Goal: Task Accomplishment & Management: Complete application form

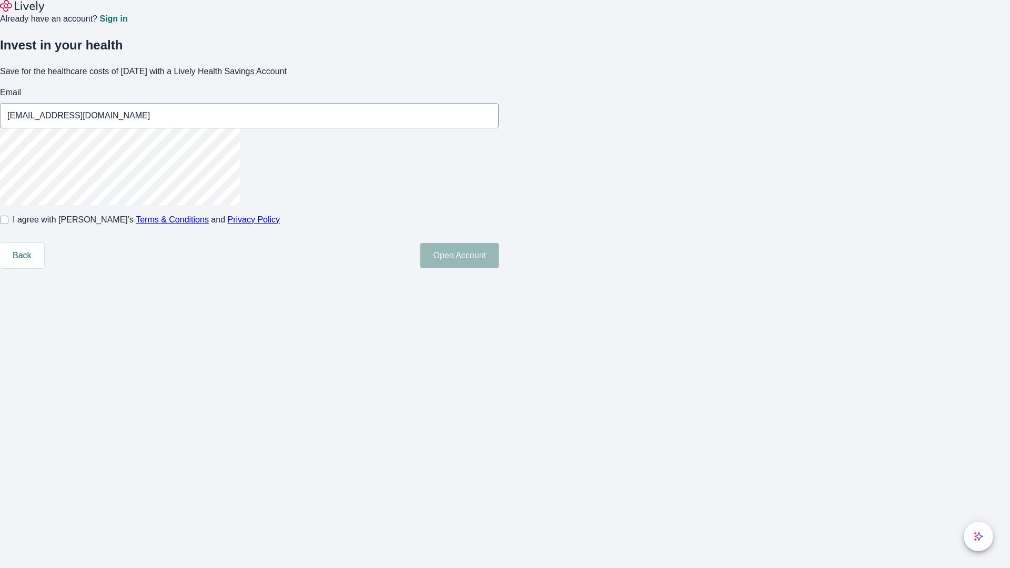
click at [8, 224] on input "I agree with Lively’s Terms & Conditions and Privacy Policy" at bounding box center [4, 220] width 8 height 8
checkbox input "true"
click at [499, 268] on button "Open Account" at bounding box center [459, 255] width 78 height 25
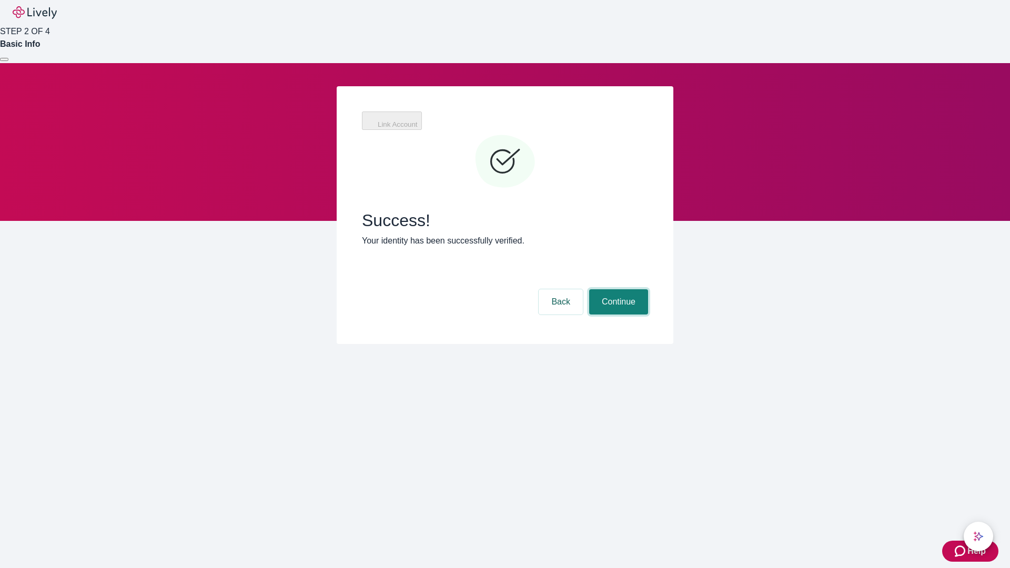
click at [617, 289] on button "Continue" at bounding box center [618, 301] width 59 height 25
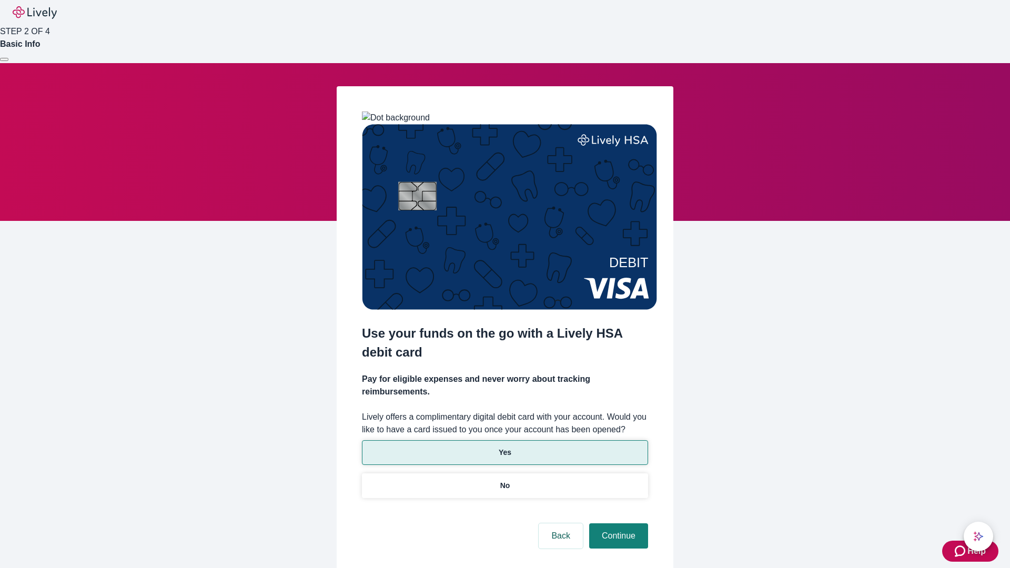
click at [505, 447] on p "Yes" at bounding box center [505, 452] width 13 height 11
click at [617, 524] on button "Continue" at bounding box center [618, 536] width 59 height 25
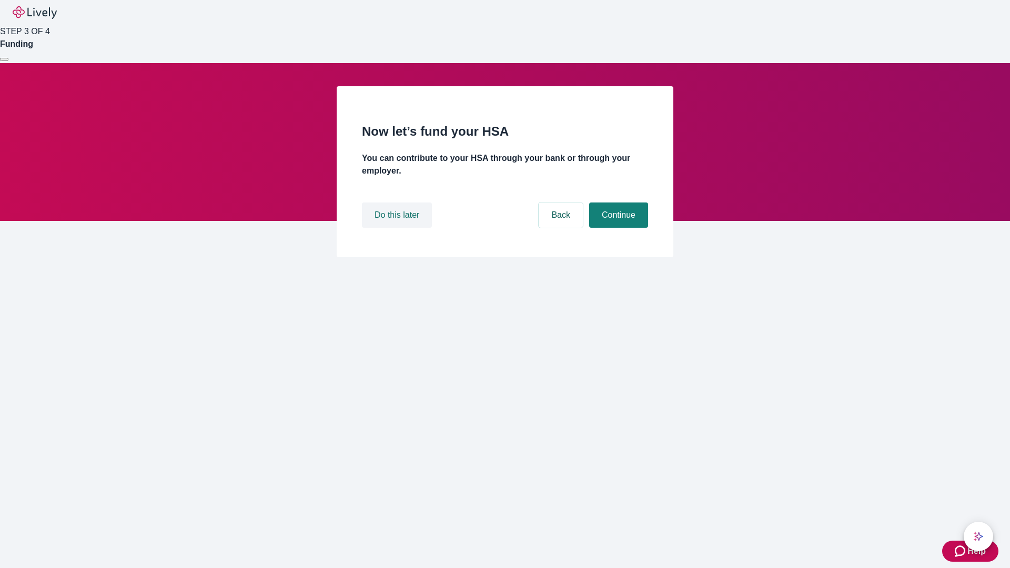
click at [398, 228] on button "Do this later" at bounding box center [397, 215] width 70 height 25
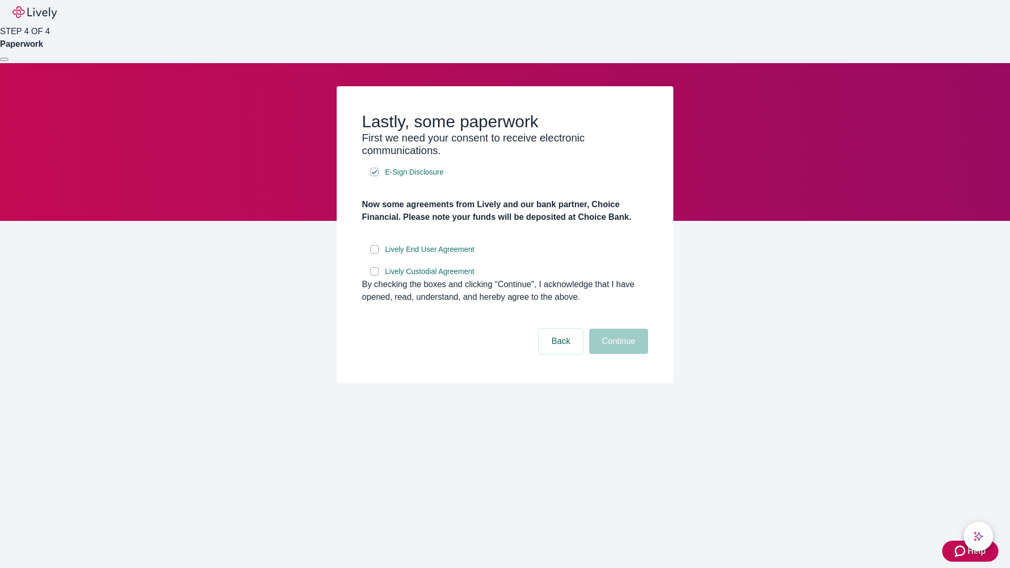
click at [375, 254] on input "Lively End User Agreement" at bounding box center [374, 249] width 8 height 8
checkbox input "true"
click at [375, 276] on input "Lively Custodial Agreement" at bounding box center [374, 271] width 8 height 8
checkbox input "true"
click at [617, 354] on button "Continue" at bounding box center [618, 341] width 59 height 25
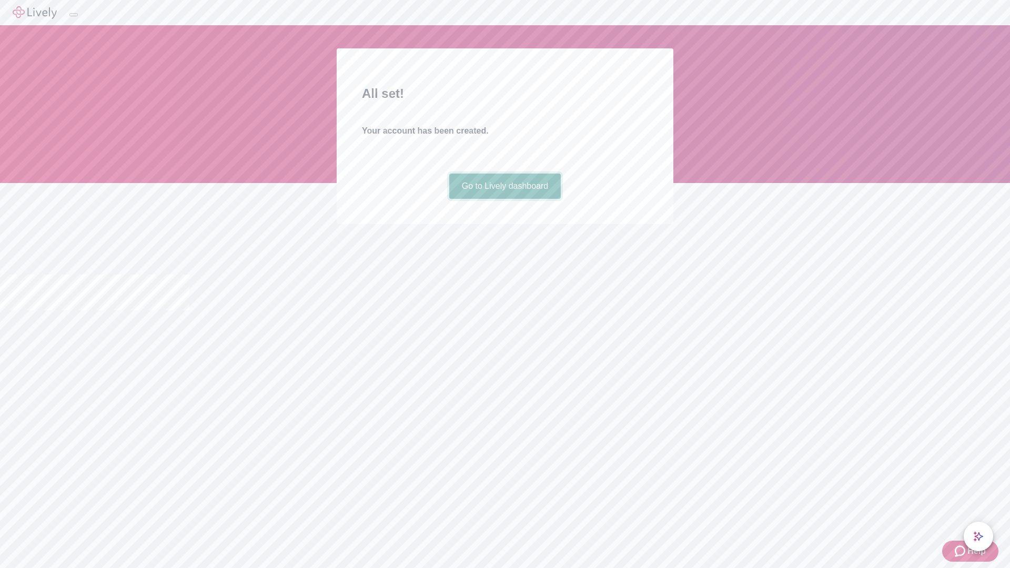
click at [505, 199] on link "Go to Lively dashboard" at bounding box center [505, 186] width 112 height 25
